Goal: Information Seeking & Learning: Learn about a topic

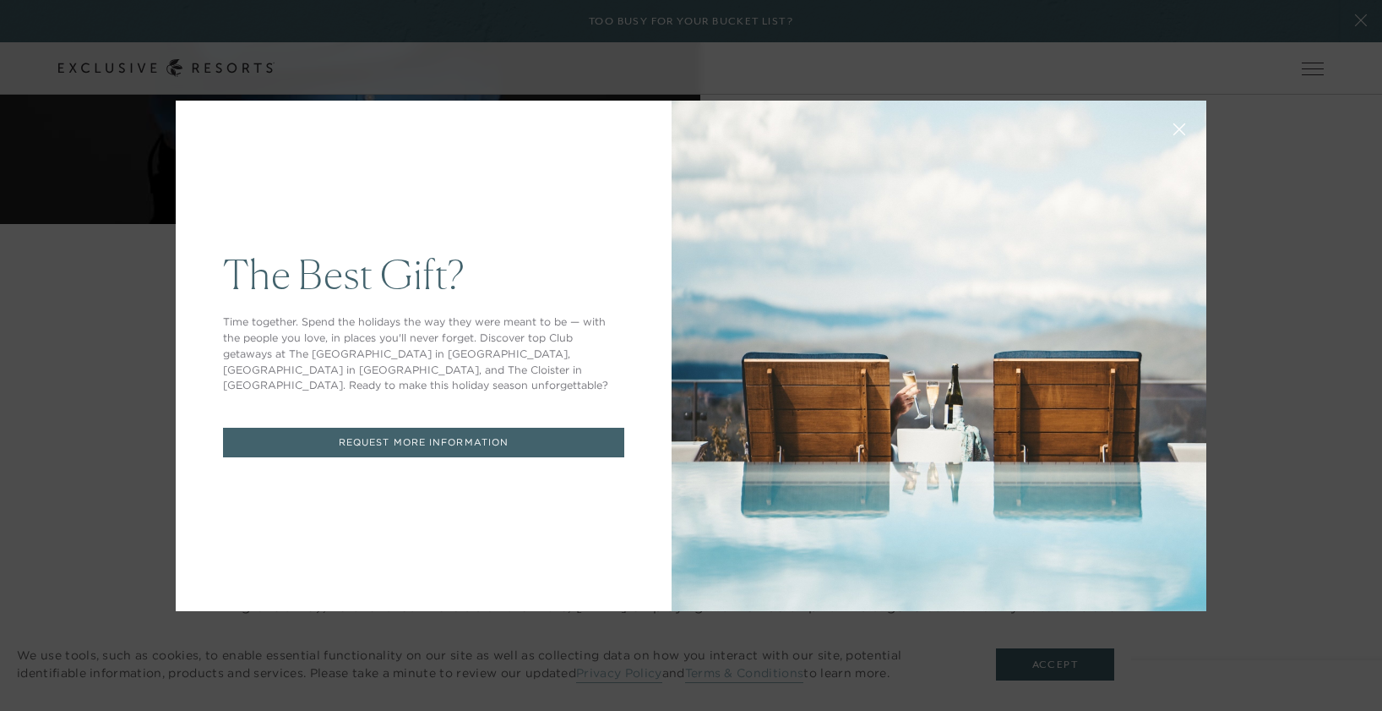
click at [1181, 133] on button at bounding box center [1179, 127] width 41 height 41
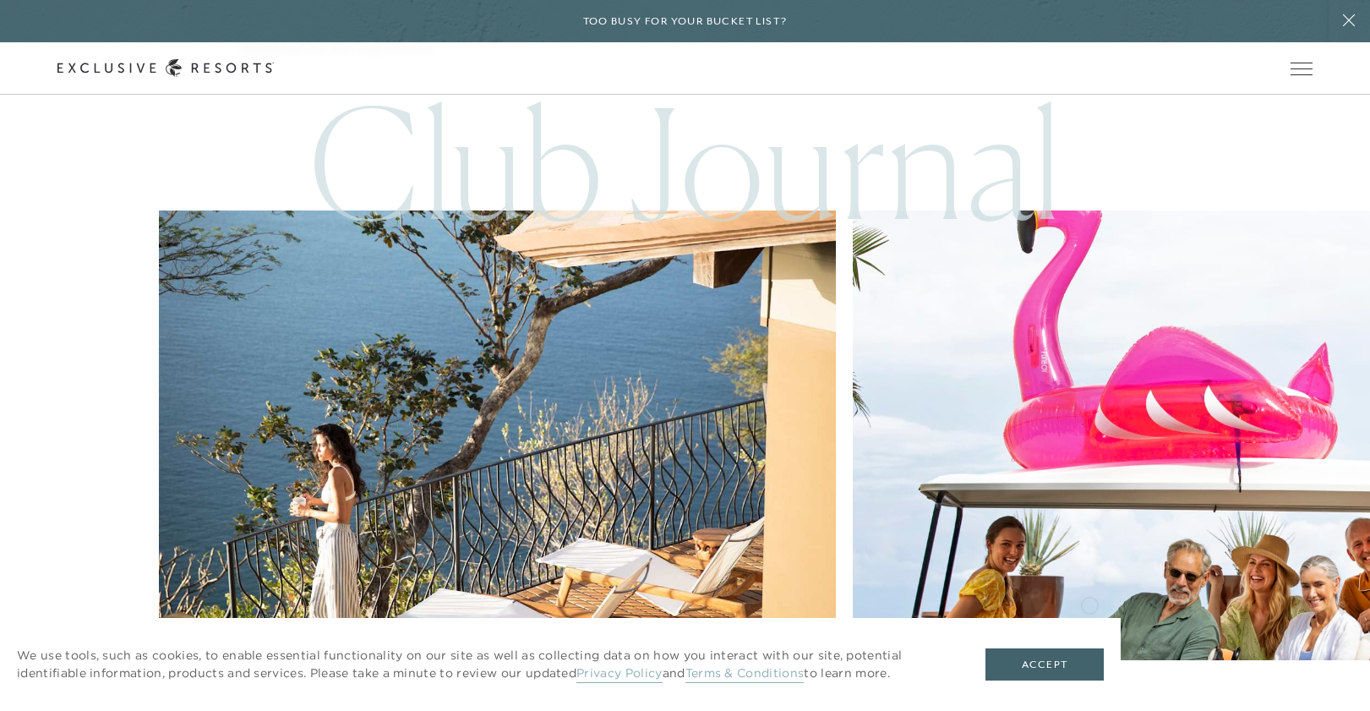
scroll to position [5257, 0]
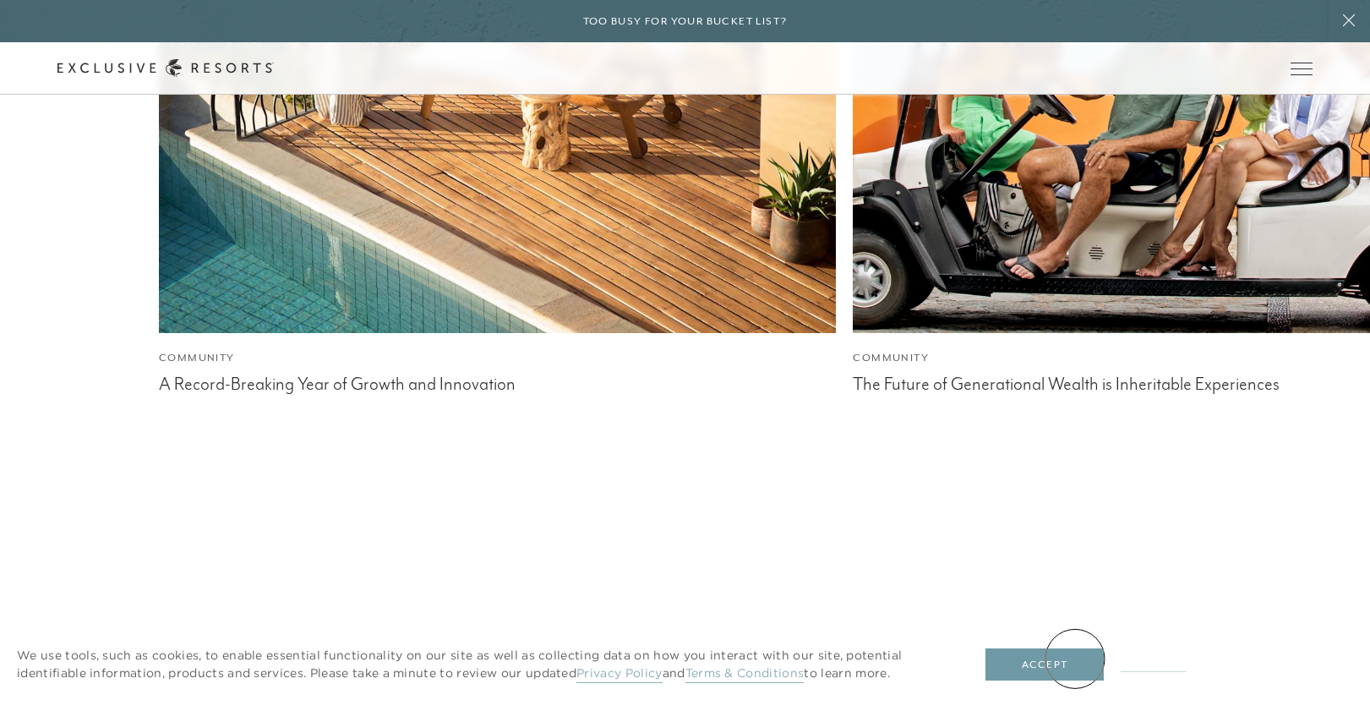
click at [1075, 658] on button "Accept" at bounding box center [1044, 664] width 118 height 32
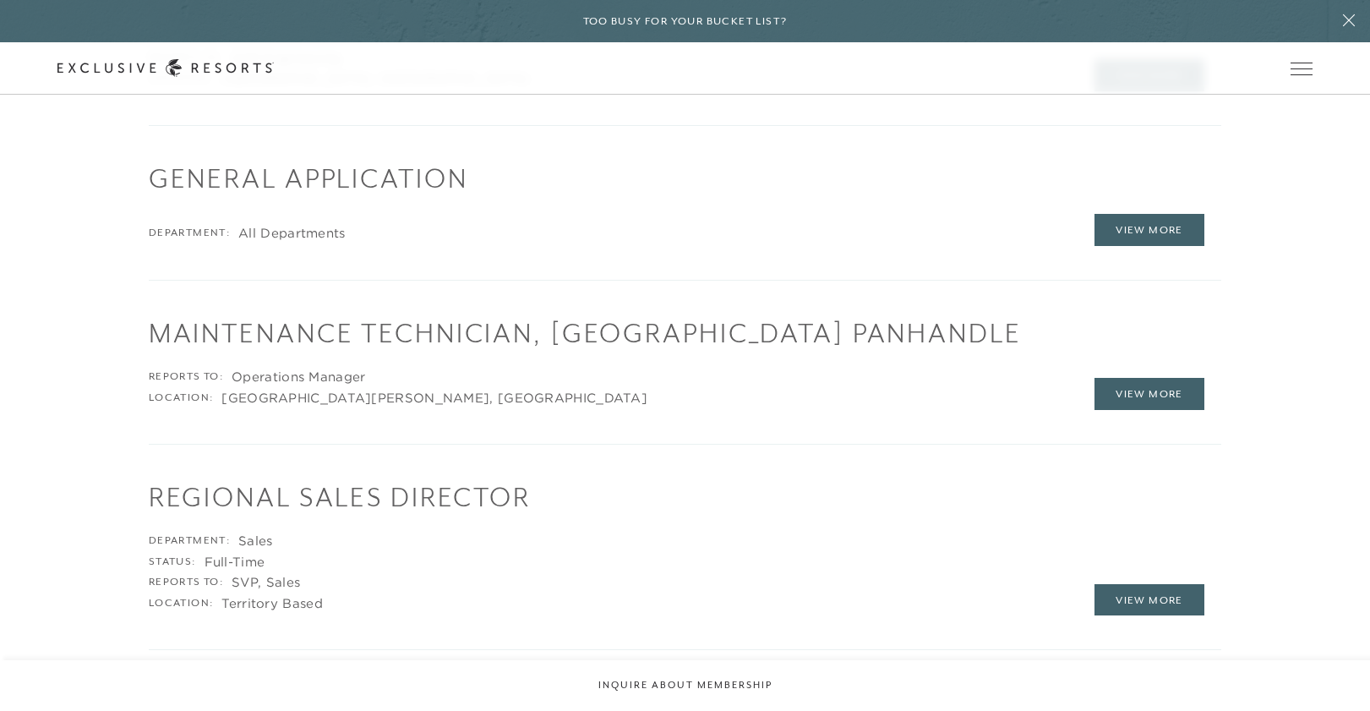
scroll to position [2717, 0]
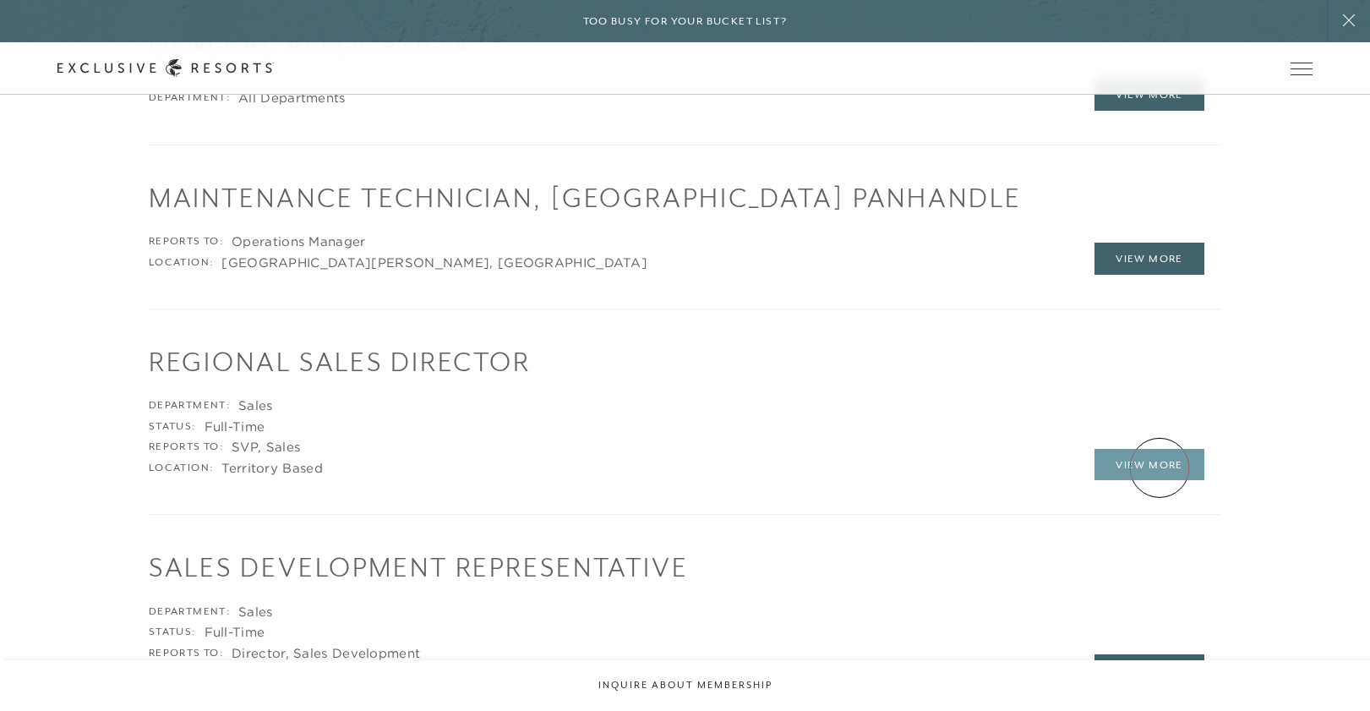
click at [1158, 464] on link "View More" at bounding box center [1149, 465] width 110 height 32
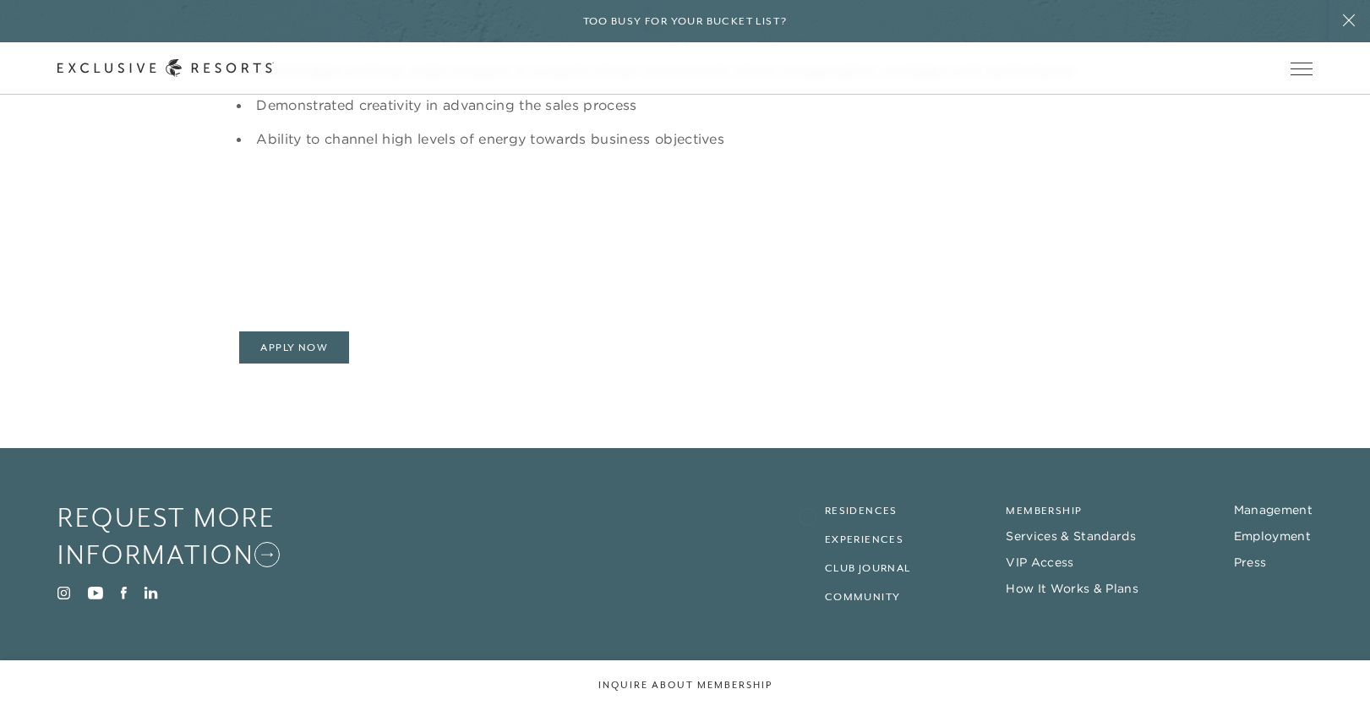
scroll to position [1643, 0]
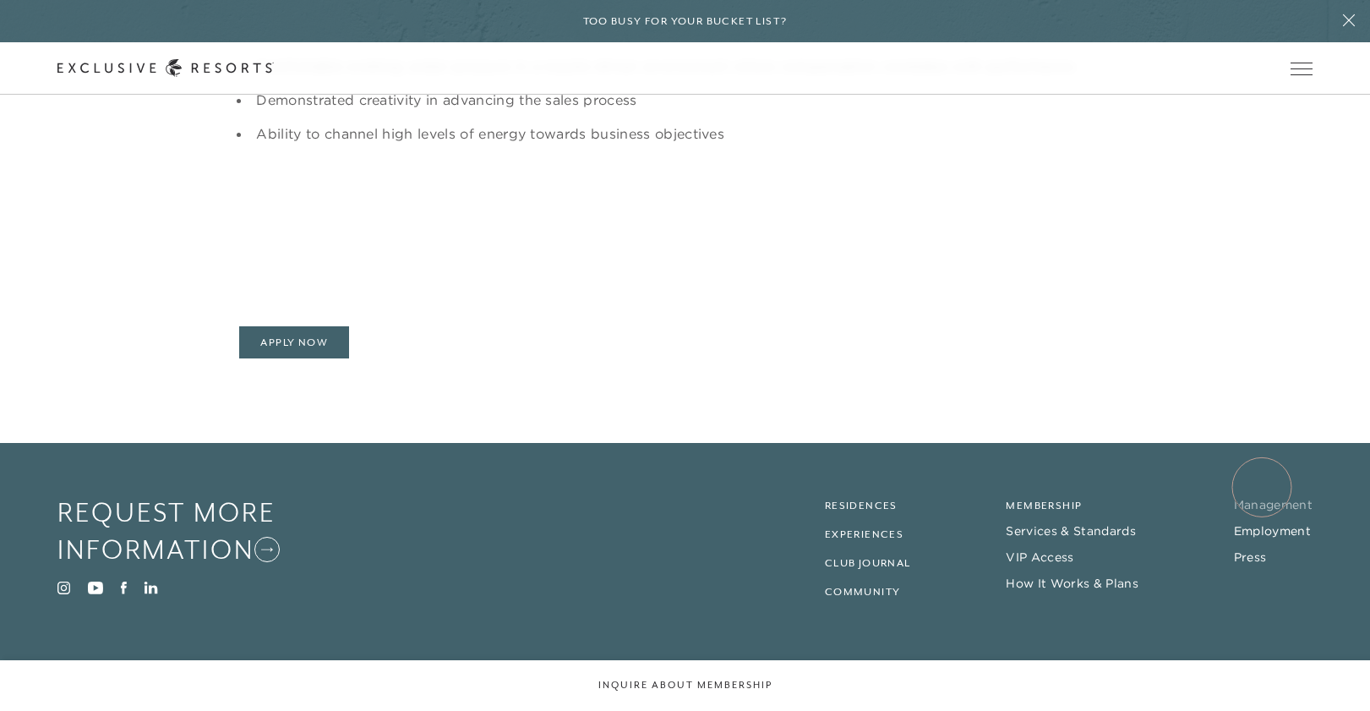
click at [1262, 497] on link "Management" at bounding box center [1273, 504] width 79 height 15
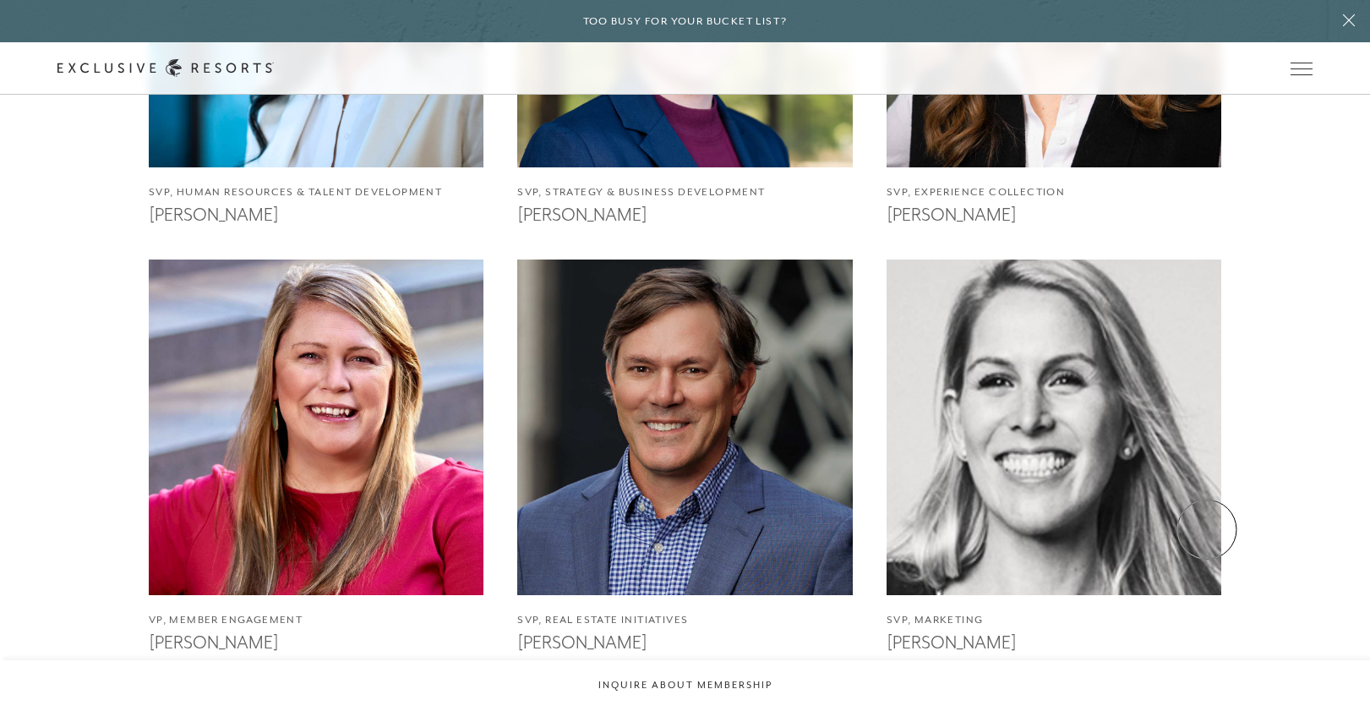
scroll to position [2196, 0]
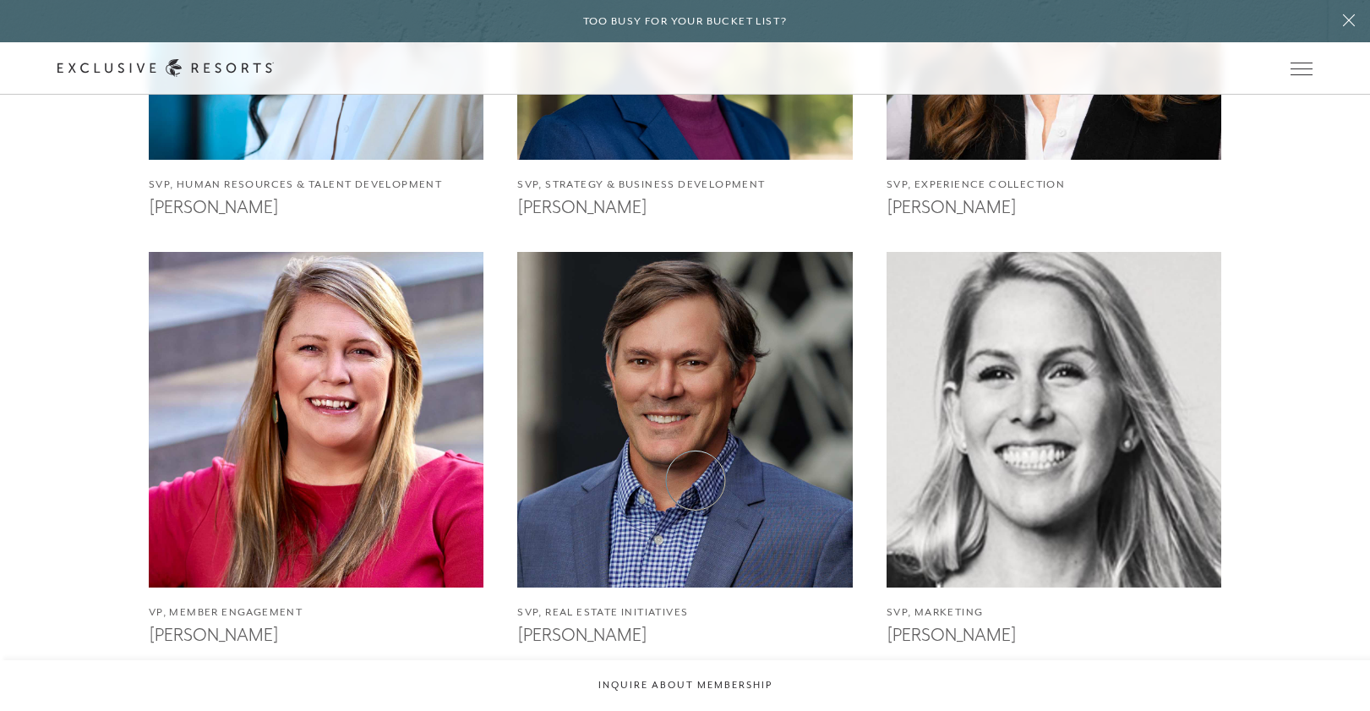
click at [695, 480] on img at bounding box center [684, 420] width 368 height 368
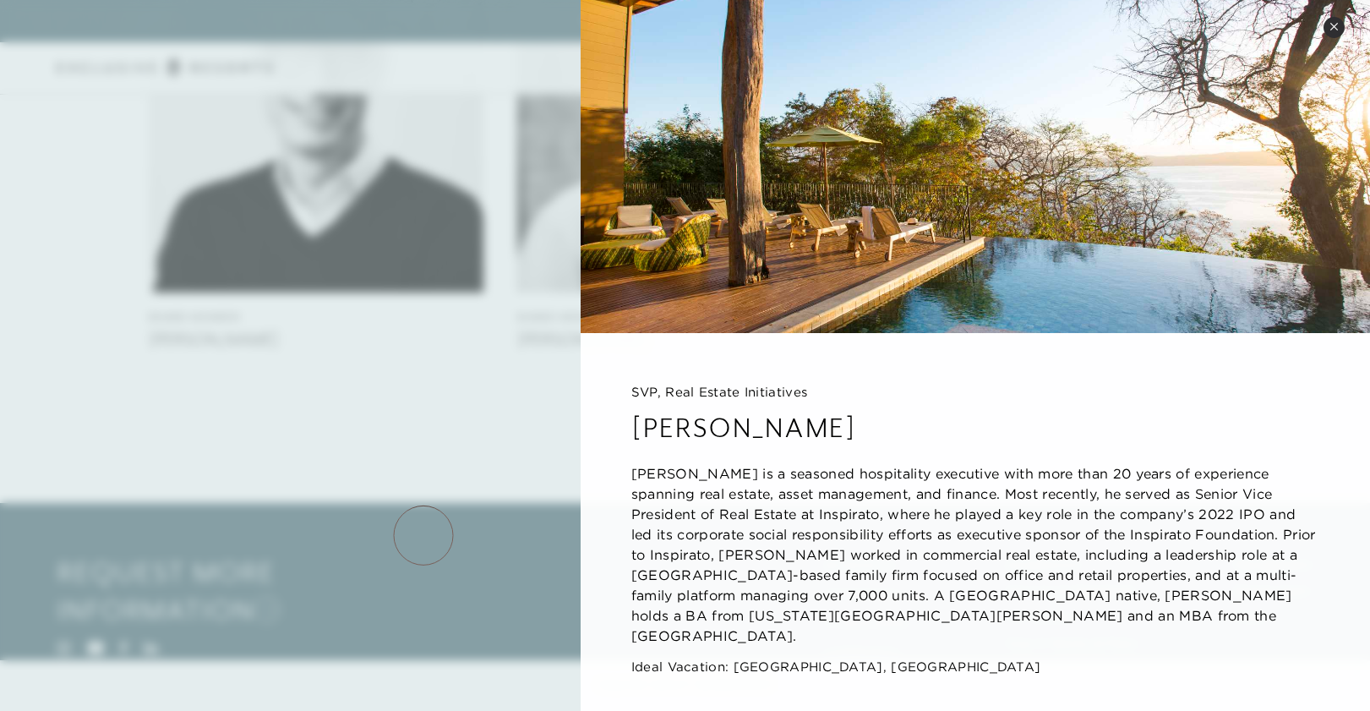
scroll to position [4197, 0]
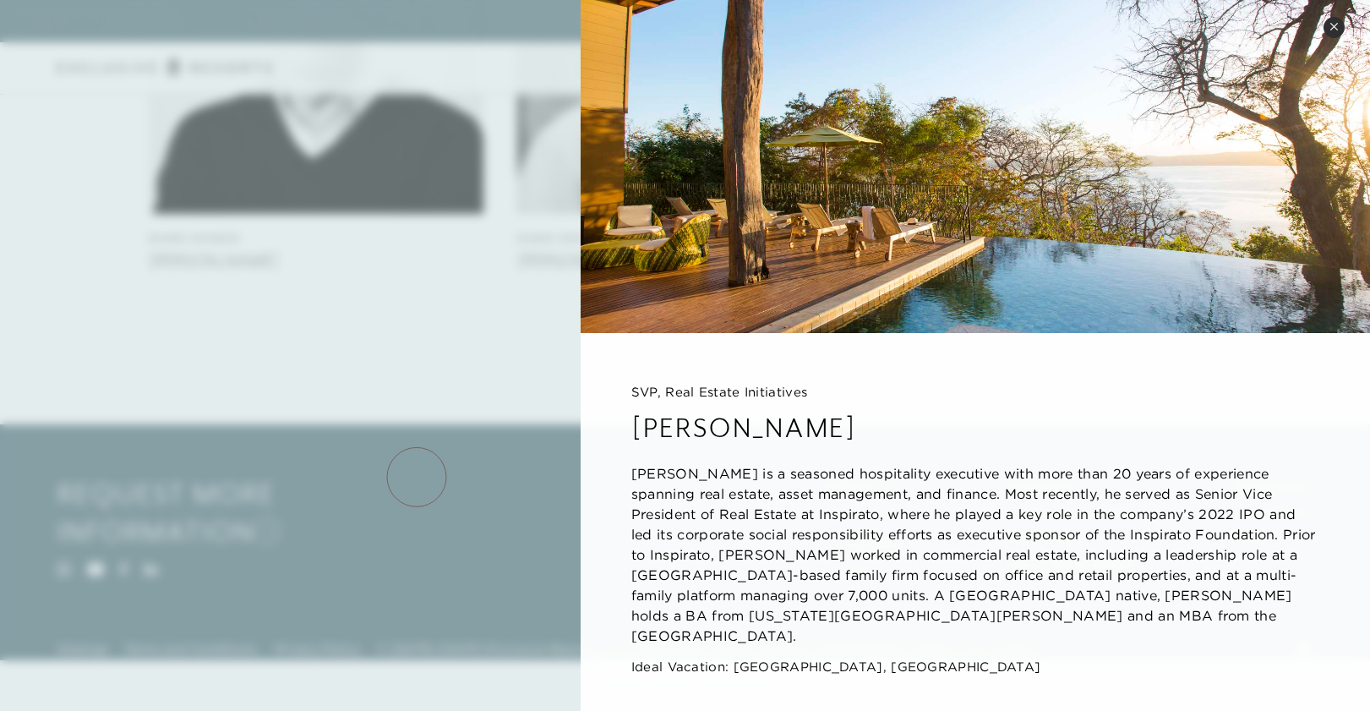
click at [417, 477] on div at bounding box center [685, 355] width 1370 height 711
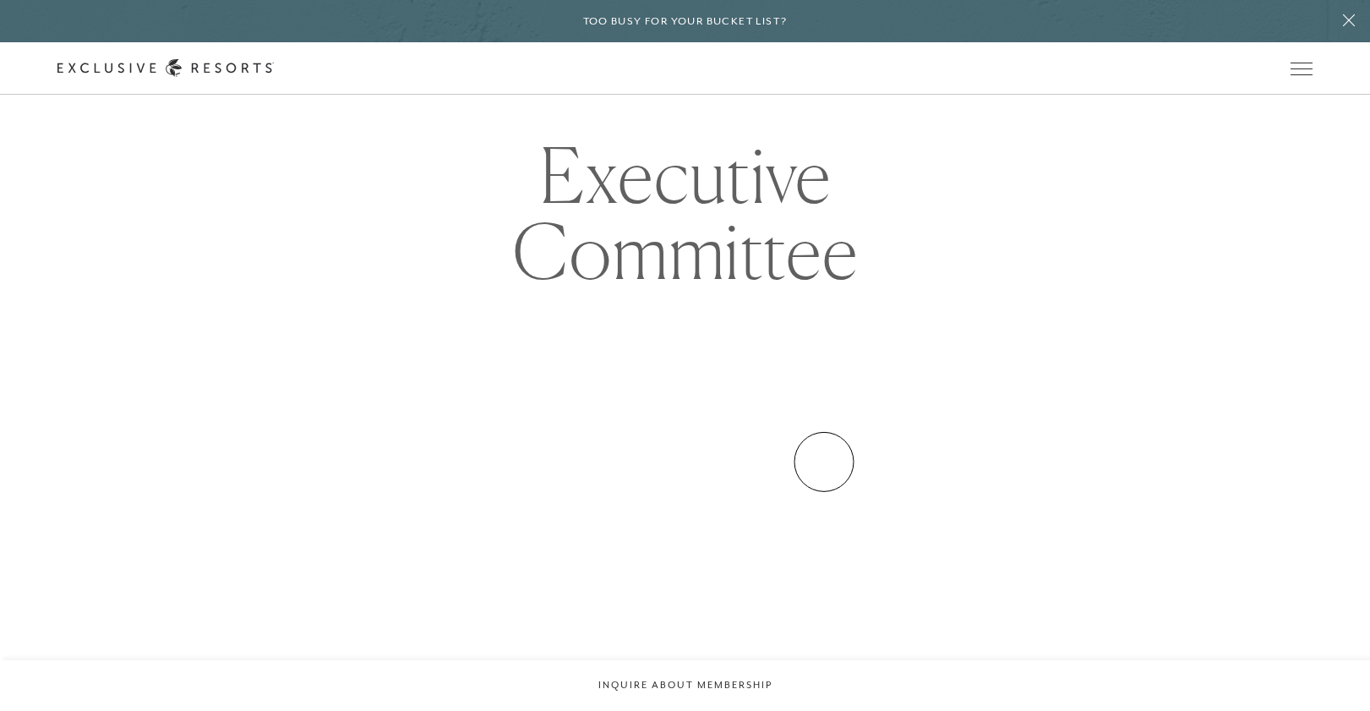
scroll to position [390, 0]
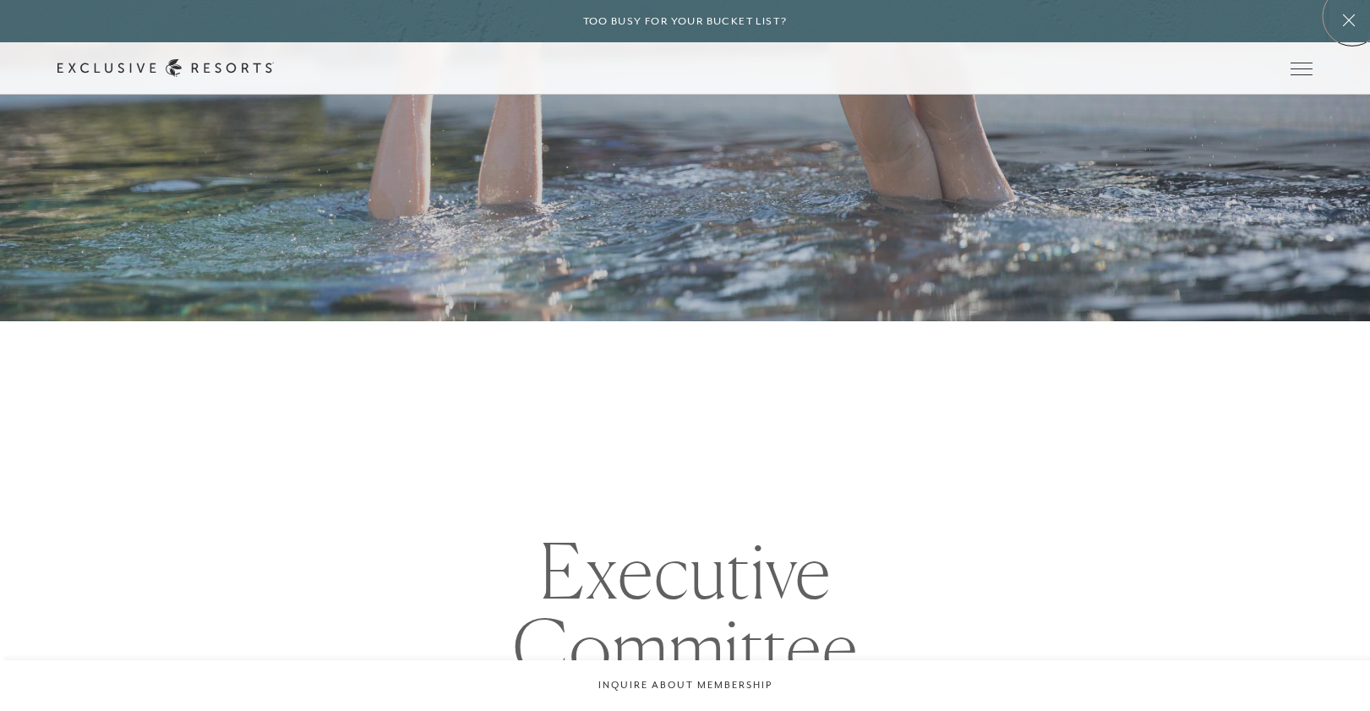
click at [1352, 16] on icon at bounding box center [1349, 20] width 12 height 12
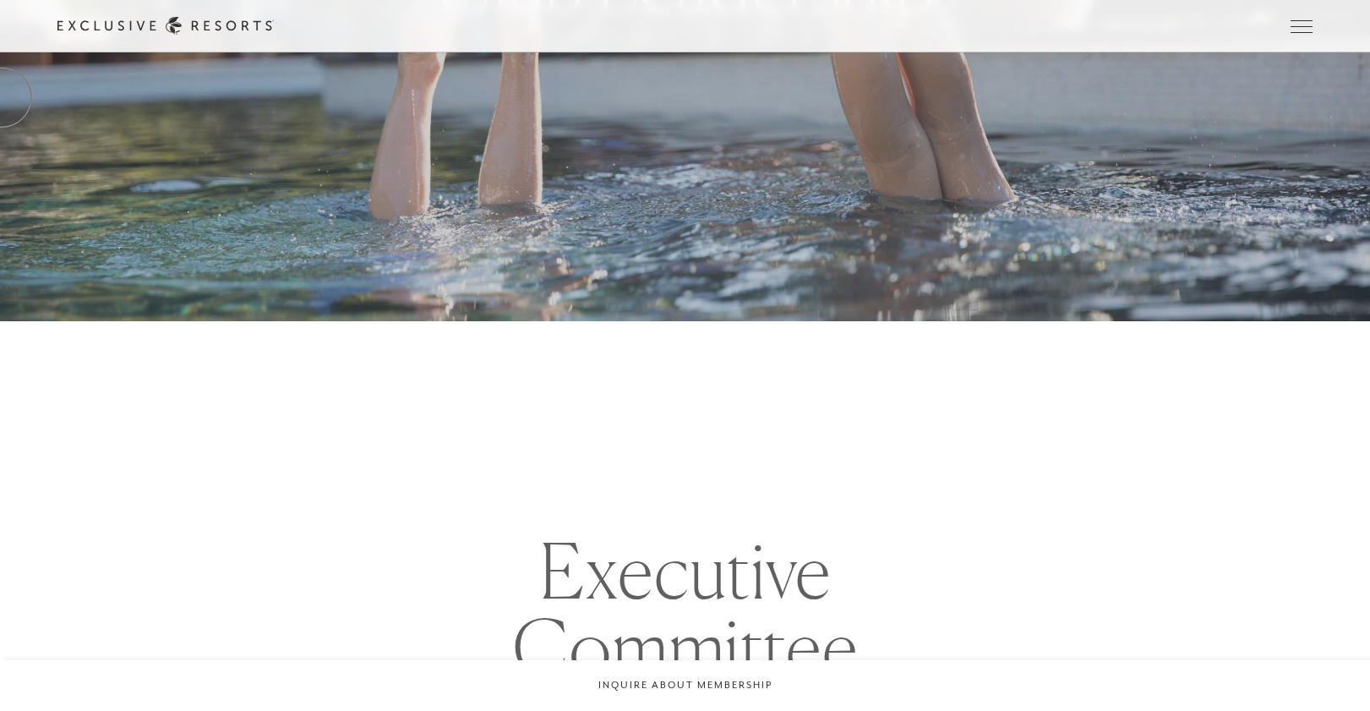
scroll to position [4079, 0]
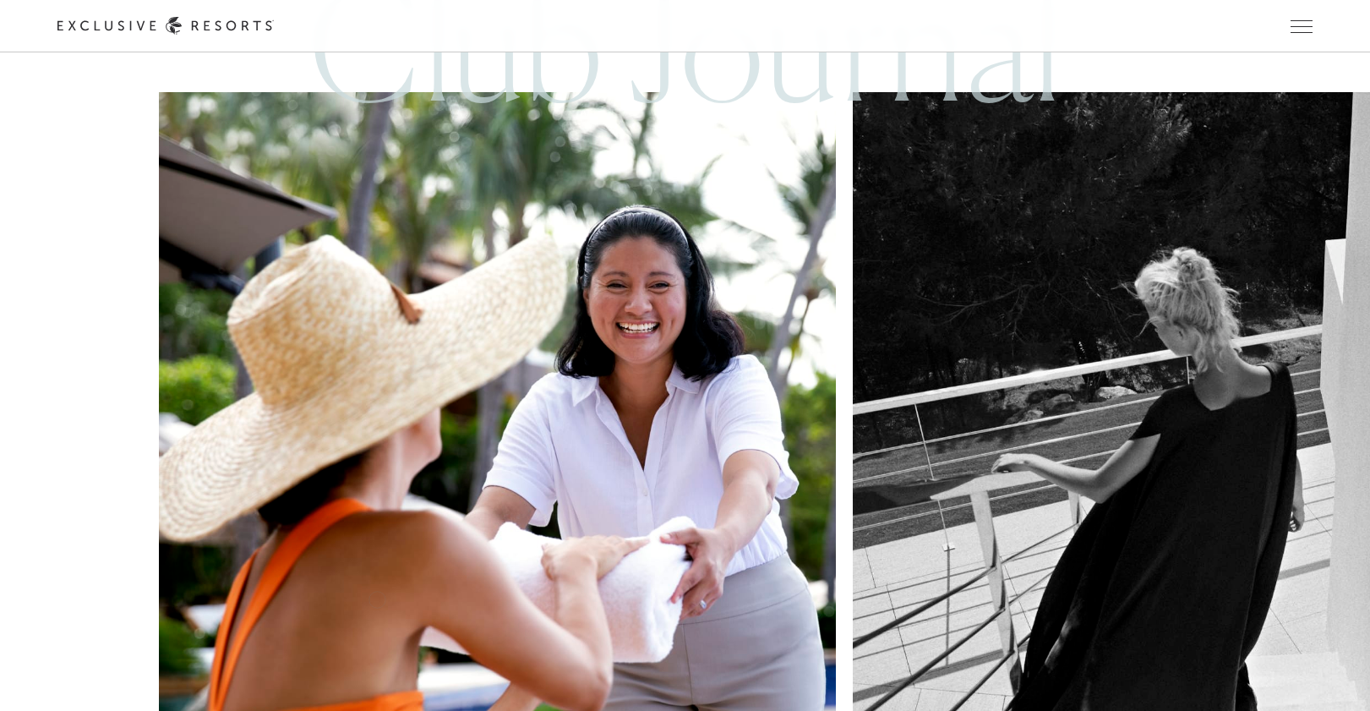
scroll to position [6496, 0]
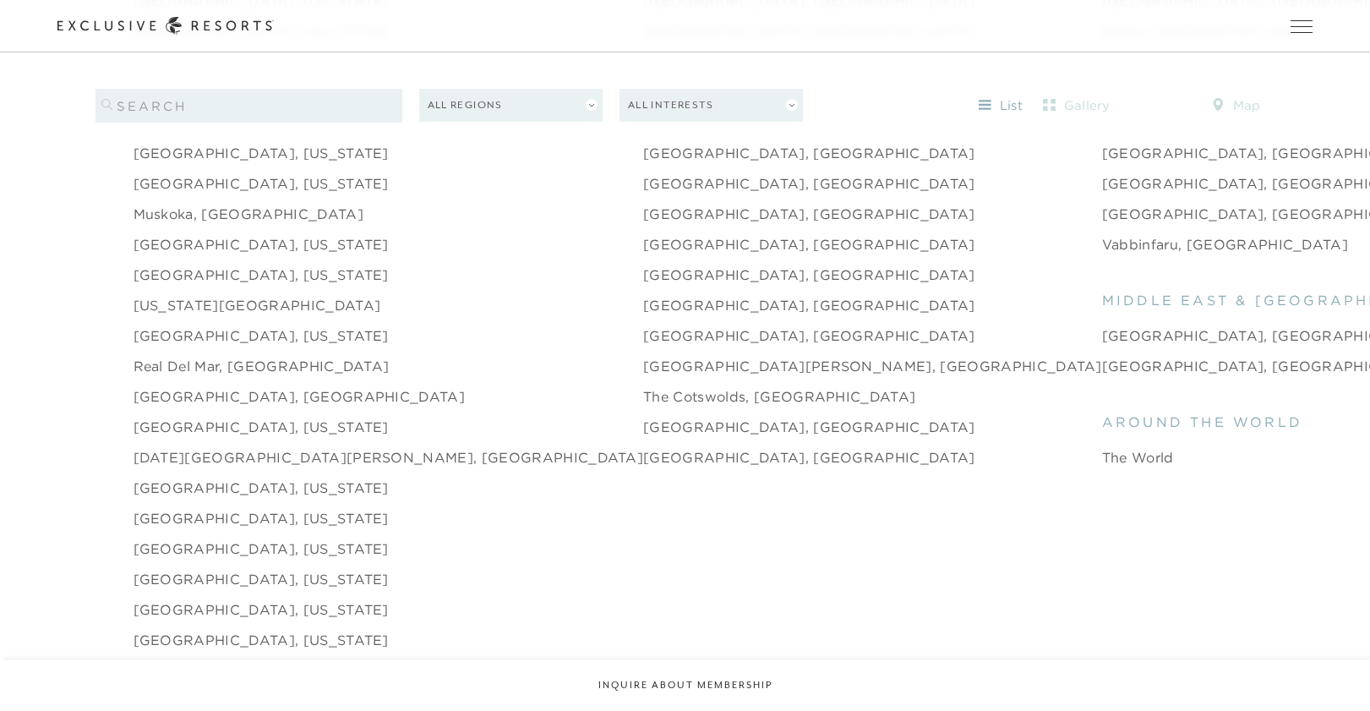
scroll to position [2460, 0]
click at [643, 173] on link "Puglia, Italy" at bounding box center [809, 183] width 332 height 20
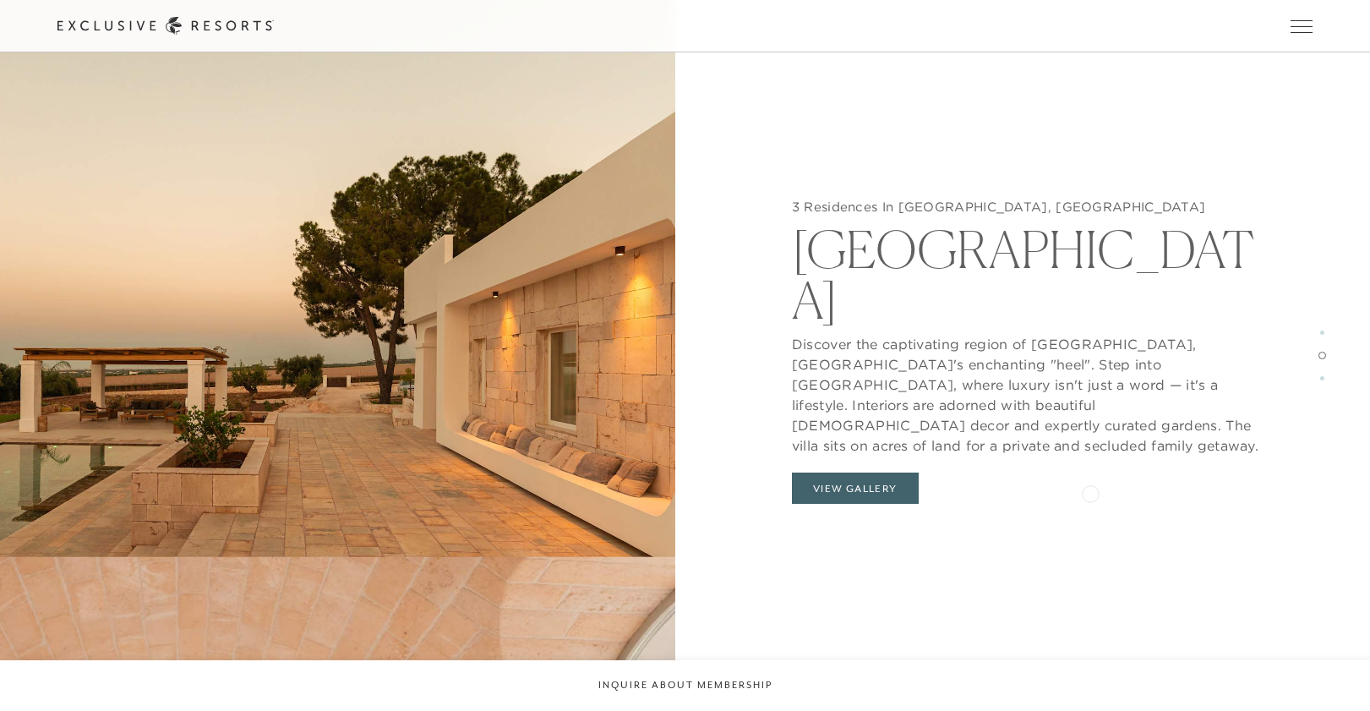
scroll to position [3062, 0]
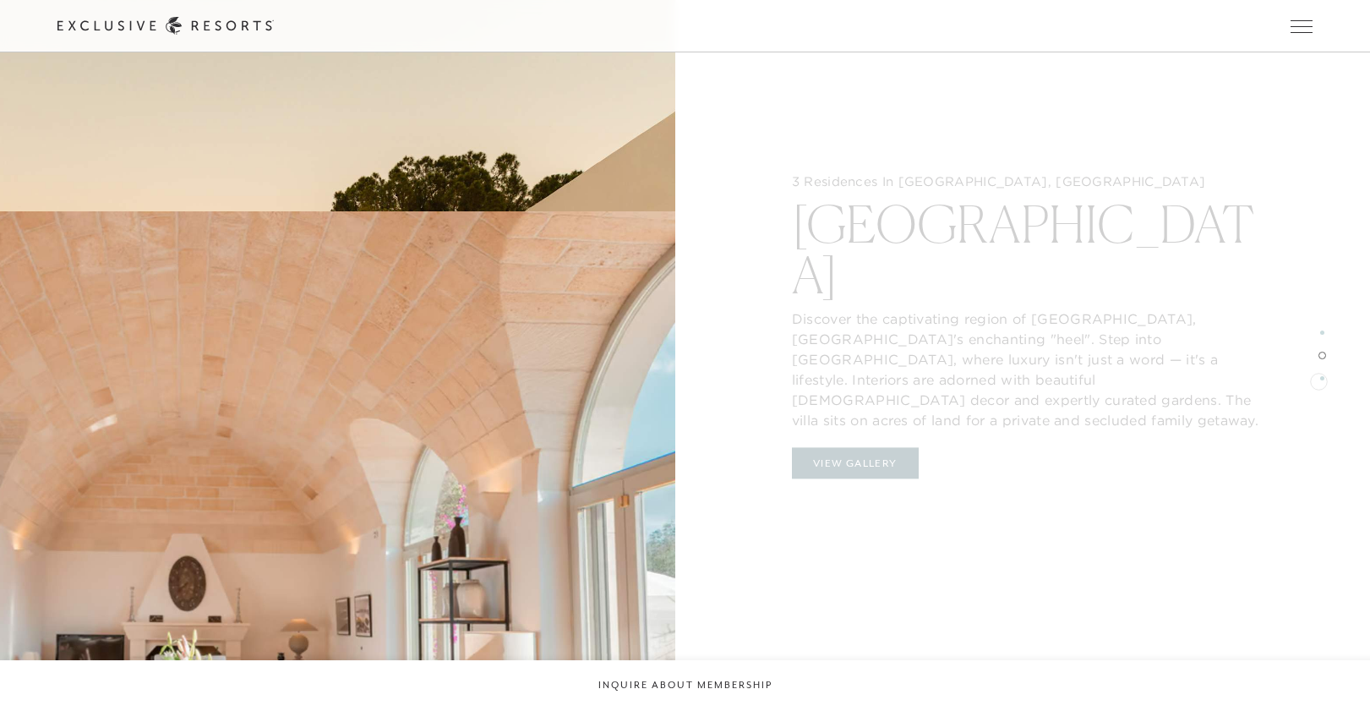
click at [1318, 379] on div at bounding box center [1322, 355] width 8 height 711
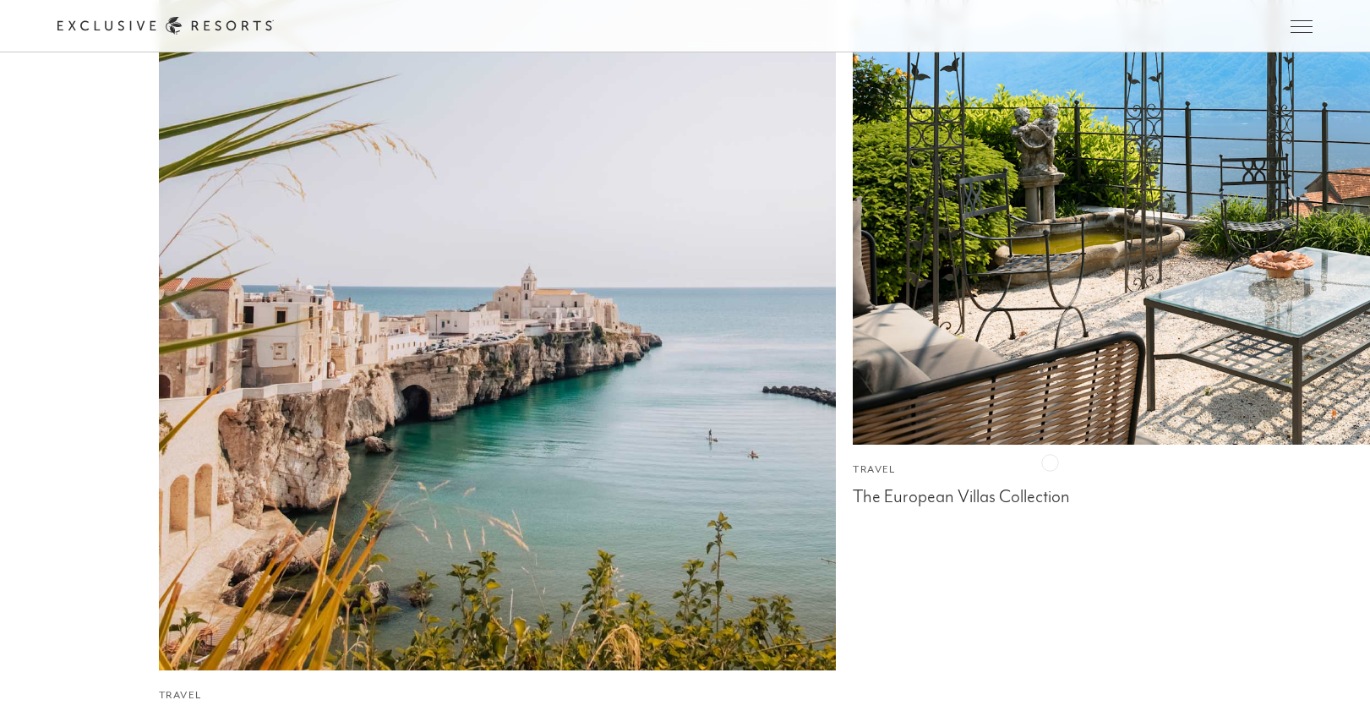
scroll to position [6632, 0]
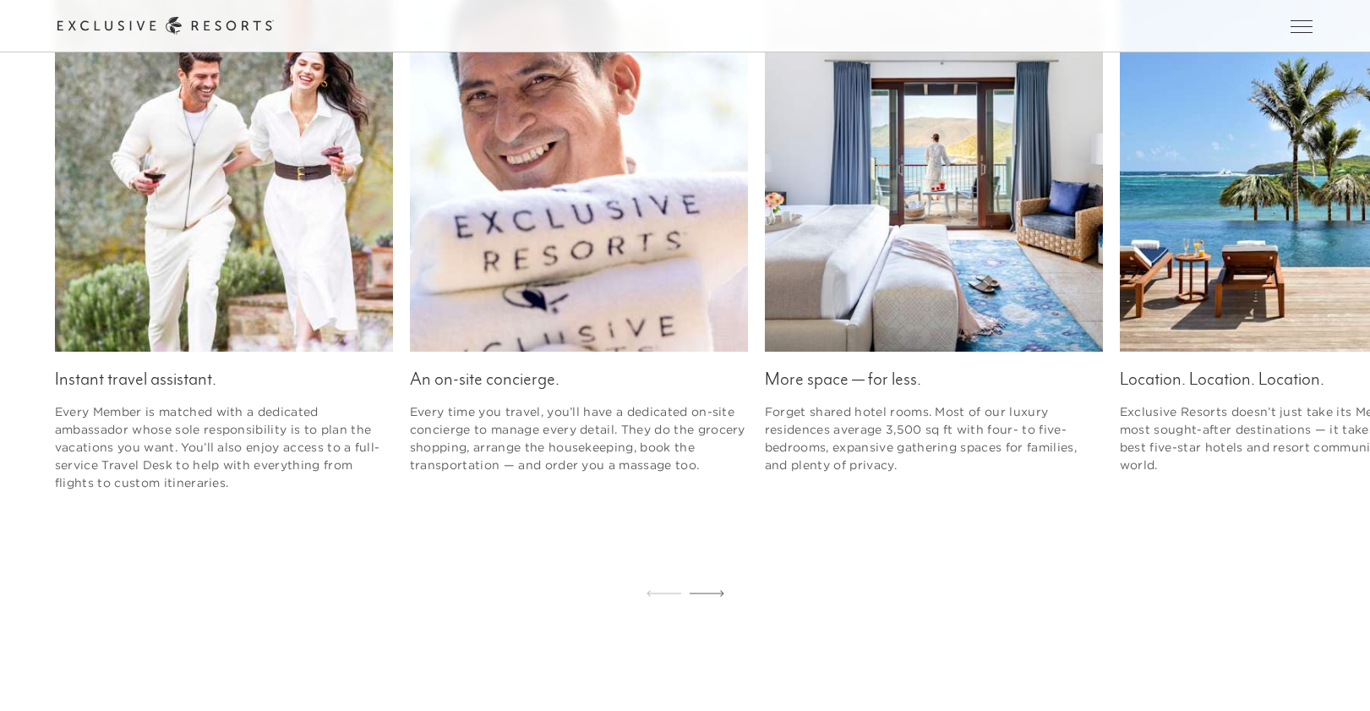
scroll to position [6496, 0]
